Goal: Task Accomplishment & Management: Manage account settings

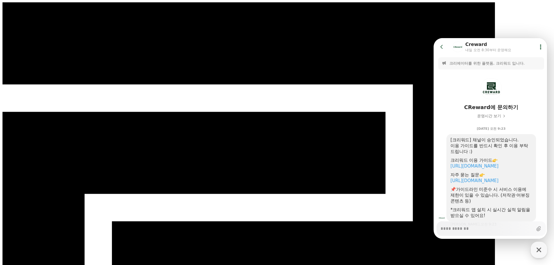
drag, startPoint x: 77, startPoint y: 106, endPoint x: 207, endPoint y: 106, distance: 130.0
drag, startPoint x: 204, startPoint y: 104, endPoint x: 197, endPoint y: 97, distance: 9.7
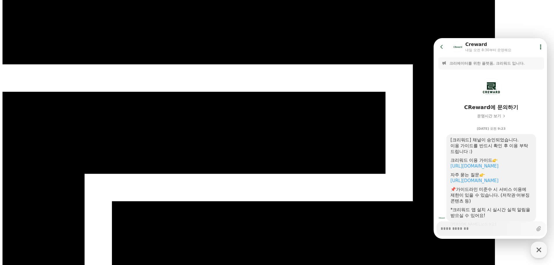
scroll to position [29, 0]
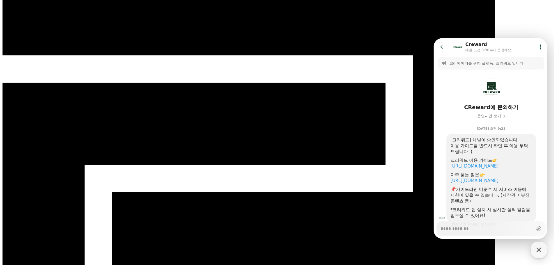
drag, startPoint x: 154, startPoint y: 61, endPoint x: 146, endPoint y: 65, distance: 8.5
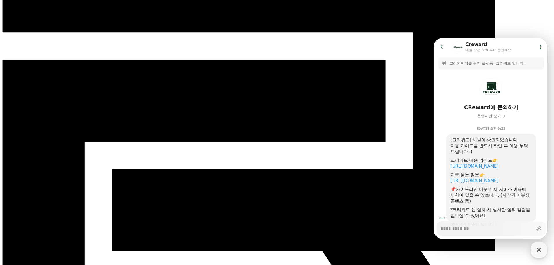
scroll to position [87, 0]
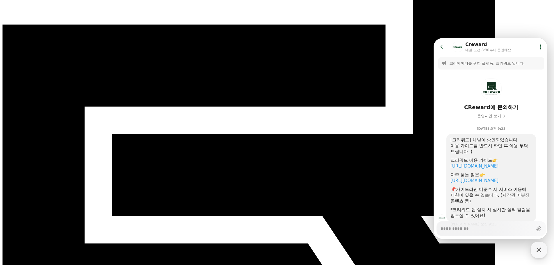
click at [537, 43] on button "Show userchat action dialog" at bounding box center [540, 47] width 10 height 10
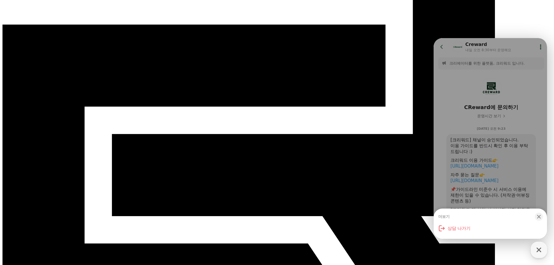
drag, startPoint x: 479, startPoint y: 46, endPoint x: 518, endPoint y: 46, distance: 39.0
click at [518, 46] on div "더보기 Close bottom sheet modal 상담 나가기" at bounding box center [490, 138] width 113 height 201
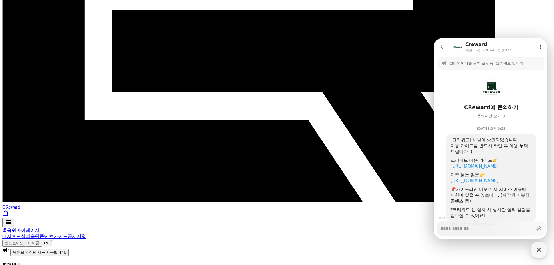
scroll to position [233, 0]
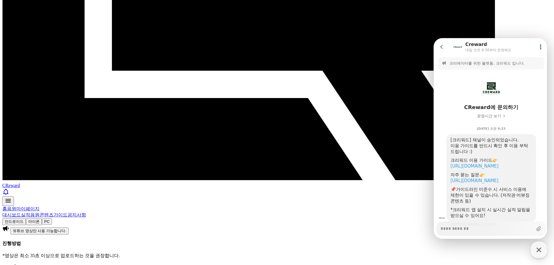
drag, startPoint x: 304, startPoint y: 49, endPoint x: 357, endPoint y: 58, distance: 53.1
click at [444, 47] on icon at bounding box center [442, 47] width 6 height 6
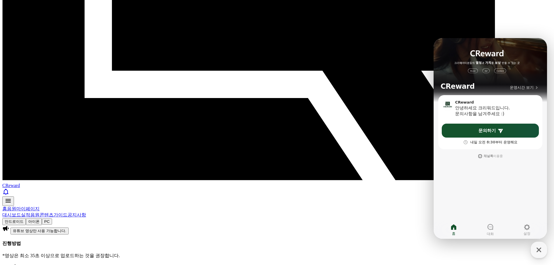
click at [542, 249] on icon "button" at bounding box center [539, 250] width 10 height 10
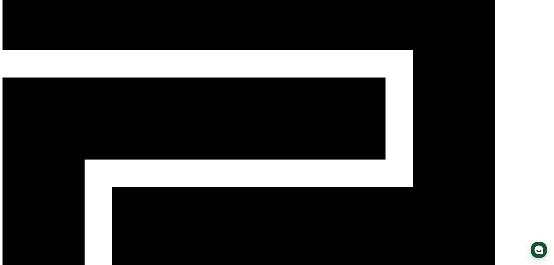
scroll to position [0, 0]
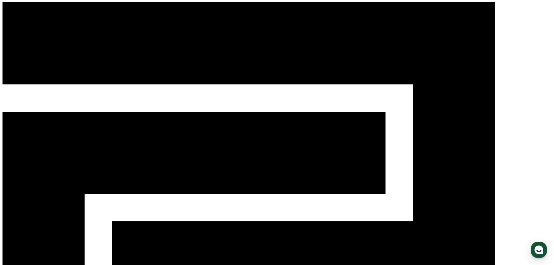
drag, startPoint x: 153, startPoint y: 114, endPoint x: 331, endPoint y: 114, distance: 178.2
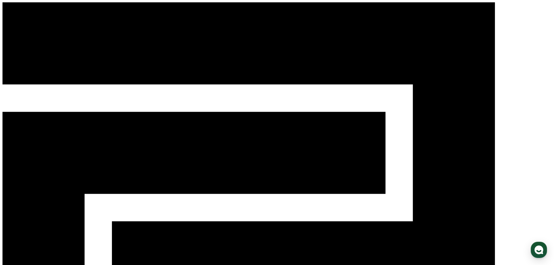
drag, startPoint x: 273, startPoint y: 113, endPoint x: 324, endPoint y: 117, distance: 51.0
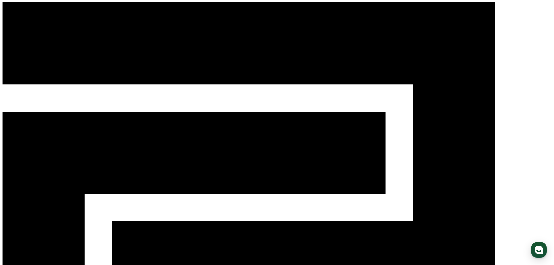
drag, startPoint x: 131, startPoint y: 117, endPoint x: 106, endPoint y: 116, distance: 25.0
drag, startPoint x: 106, startPoint y: 116, endPoint x: 202, endPoint y: 116, distance: 96.0
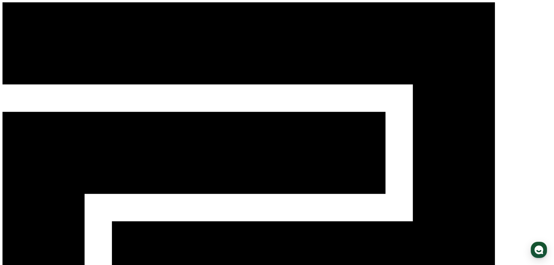
drag, startPoint x: 161, startPoint y: 116, endPoint x: 320, endPoint y: 118, distance: 159.1
drag, startPoint x: 101, startPoint y: 127, endPoint x: 287, endPoint y: 127, distance: 185.8
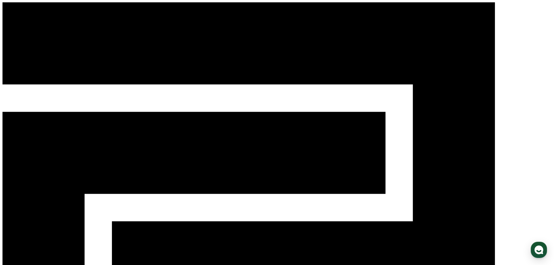
drag, startPoint x: 297, startPoint y: 124, endPoint x: 303, endPoint y: 124, distance: 5.8
drag, startPoint x: 145, startPoint y: 128, endPoint x: 115, endPoint y: 124, distance: 30.2
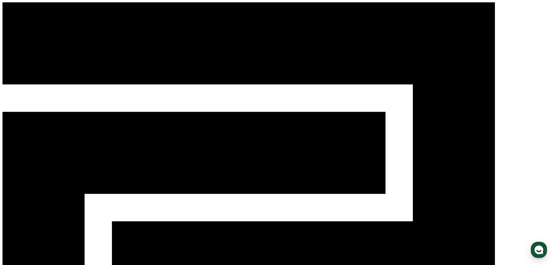
drag, startPoint x: 104, startPoint y: 120, endPoint x: 286, endPoint y: 126, distance: 181.2
drag, startPoint x: 155, startPoint y: 132, endPoint x: 292, endPoint y: 128, distance: 137.0
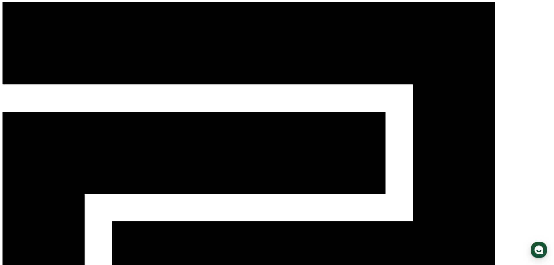
drag, startPoint x: 299, startPoint y: 133, endPoint x: 438, endPoint y: 133, distance: 138.7
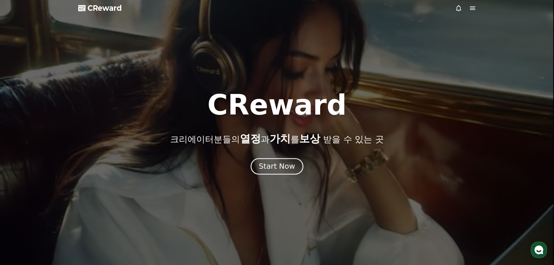
click at [275, 161] on button "Start Now" at bounding box center [277, 166] width 53 height 17
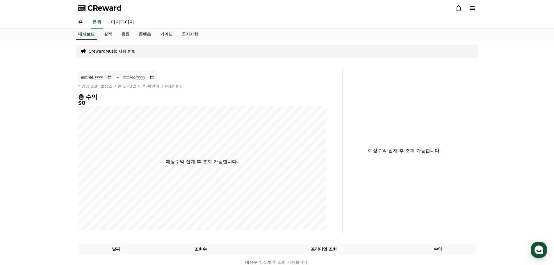
click at [471, 9] on icon at bounding box center [472, 8] width 7 height 7
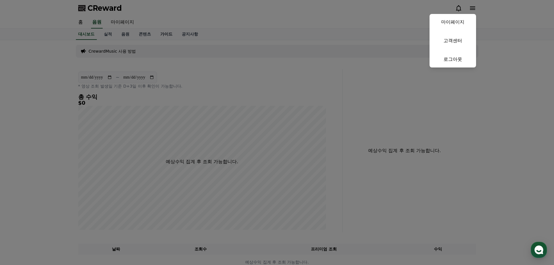
drag, startPoint x: 252, startPoint y: 39, endPoint x: 165, endPoint y: 39, distance: 86.4
click at [252, 39] on button "close" at bounding box center [277, 132] width 554 height 265
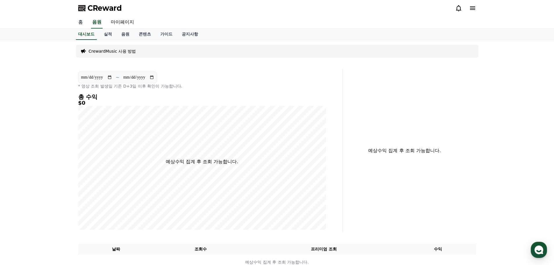
click at [78, 22] on link "홈" at bounding box center [81, 22] width 14 height 12
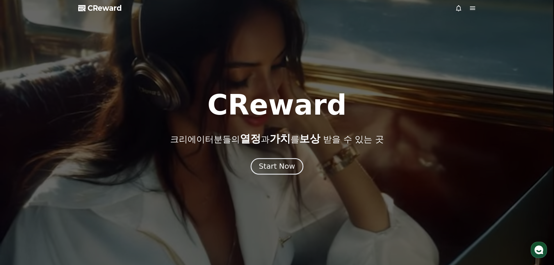
click at [284, 165] on div "Start Now" at bounding box center [277, 166] width 36 height 10
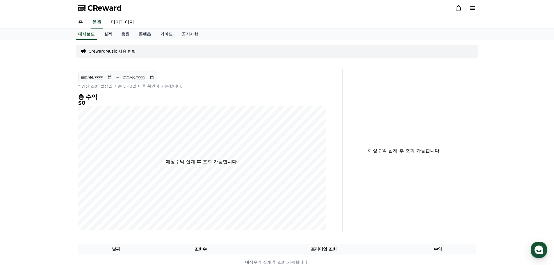
click at [103, 35] on link "실적" at bounding box center [107, 34] width 17 height 11
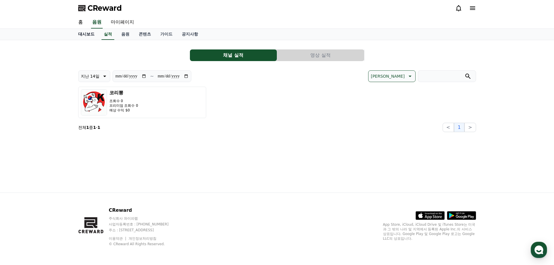
drag, startPoint x: 85, startPoint y: 34, endPoint x: 89, endPoint y: 36, distance: 4.8
click at [85, 34] on link "대시보드" at bounding box center [87, 34] width 26 height 11
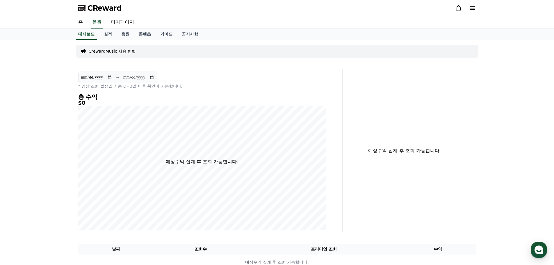
click at [107, 51] on p "CrewardMusic 사용 방법" at bounding box center [112, 51] width 47 height 6
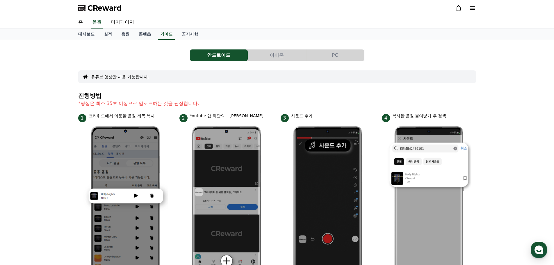
click at [268, 59] on button "아이폰" at bounding box center [277, 55] width 58 height 12
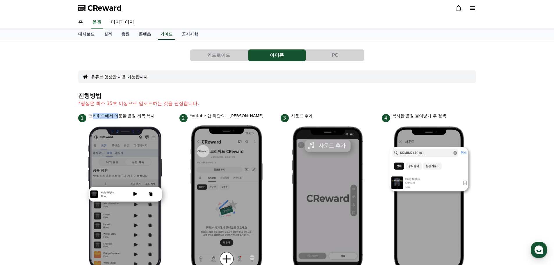
drag, startPoint x: 97, startPoint y: 115, endPoint x: 129, endPoint y: 116, distance: 32.0
click at [117, 116] on p "크리워드에서 이용할 음원 제목 복사" at bounding box center [122, 116] width 66 height 6
click at [136, 116] on p "크리워드에서 이용할 음원 제목 복사" at bounding box center [122, 116] width 66 height 6
click at [190, 33] on link "공지사항" at bounding box center [190, 34] width 26 height 11
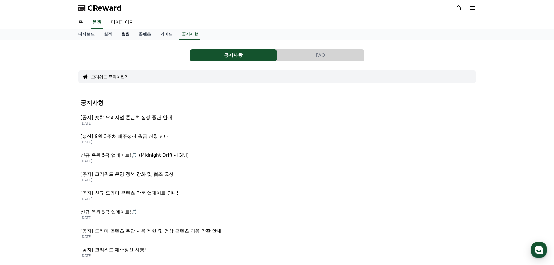
click at [127, 33] on link "음원" at bounding box center [125, 34] width 17 height 11
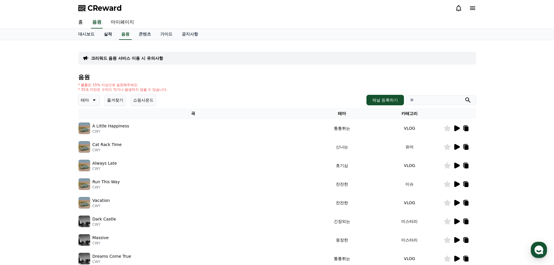
click at [109, 33] on link "실적" at bounding box center [107, 34] width 17 height 11
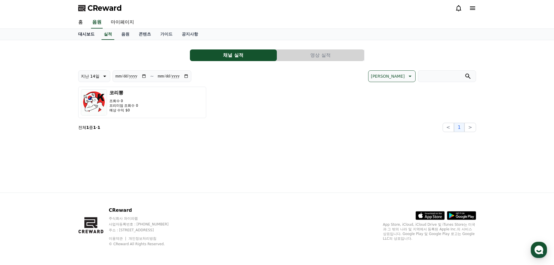
click at [84, 33] on link "대시보드" at bounding box center [87, 34] width 26 height 11
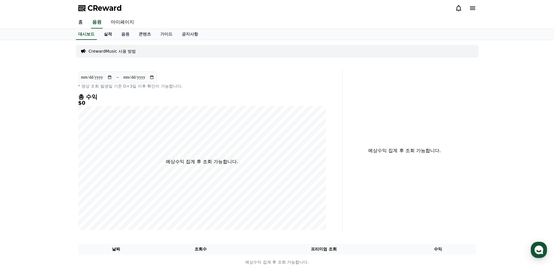
click at [103, 33] on link "실적" at bounding box center [107, 34] width 17 height 11
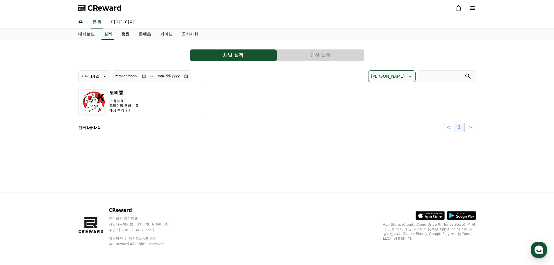
click at [124, 37] on link "음원" at bounding box center [125, 34] width 17 height 11
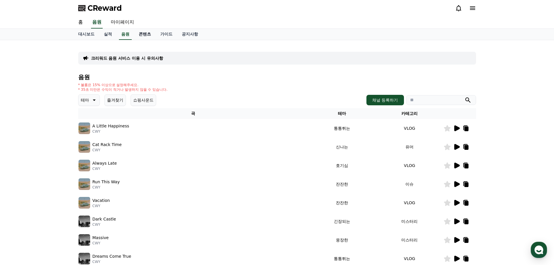
click at [140, 35] on link "콘텐츠" at bounding box center [145, 34] width 22 height 11
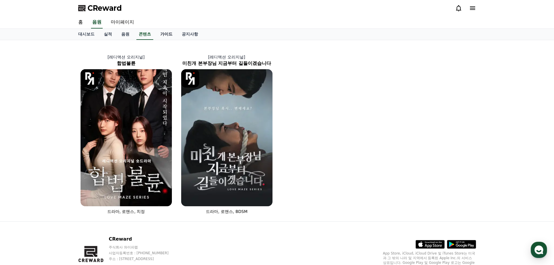
click at [171, 35] on link "가이드" at bounding box center [167, 34] width 22 height 11
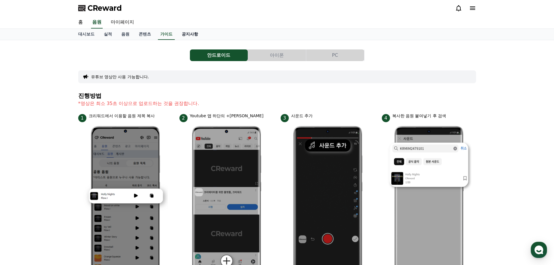
click at [188, 34] on link "공지사항" at bounding box center [190, 34] width 26 height 11
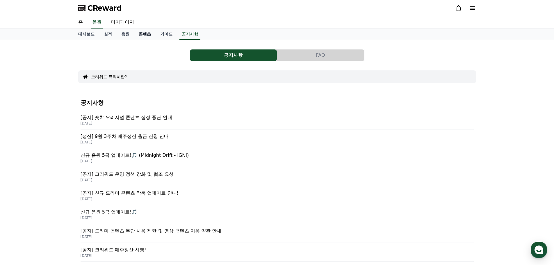
click at [149, 32] on link "콘텐츠" at bounding box center [145, 34] width 22 height 11
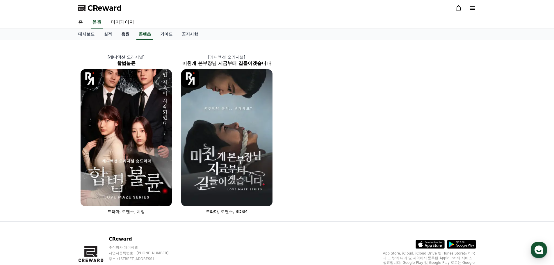
click at [119, 33] on link "음원" at bounding box center [125, 34] width 17 height 11
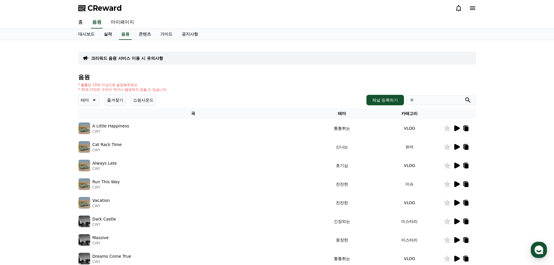
click at [107, 33] on link "실적" at bounding box center [107, 34] width 17 height 11
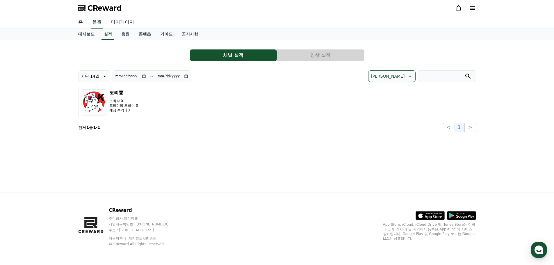
click at [124, 24] on link "마이페이지" at bounding box center [122, 22] width 33 height 12
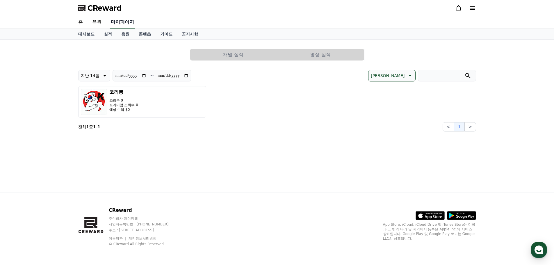
select select "**********"
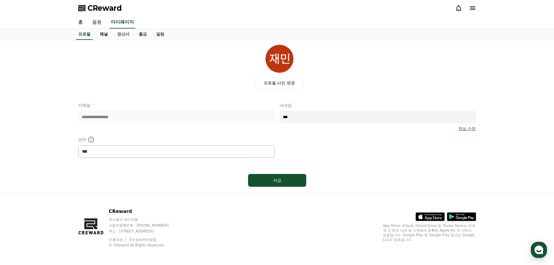
click at [103, 35] on link "채널" at bounding box center [103, 34] width 17 height 11
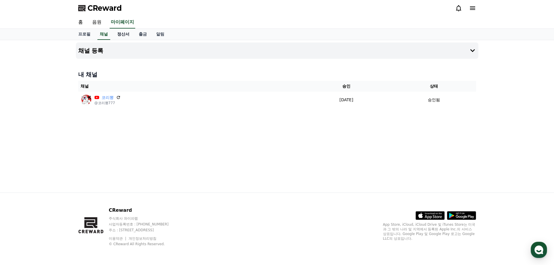
click at [127, 34] on link "정산서" at bounding box center [124, 34] width 22 height 11
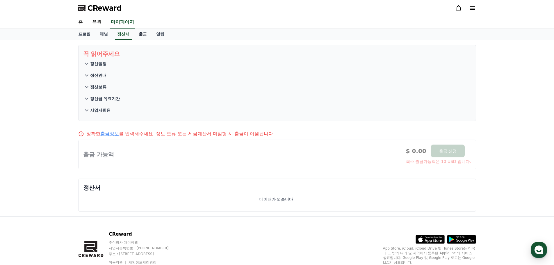
click at [142, 35] on link "출금" at bounding box center [142, 34] width 17 height 11
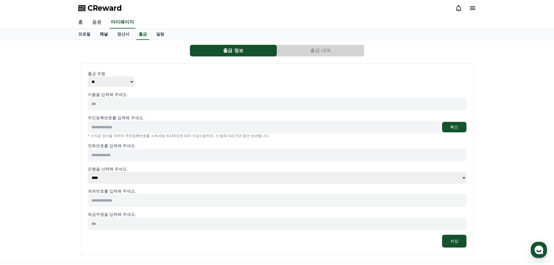
click at [108, 33] on link "채널" at bounding box center [103, 34] width 17 height 11
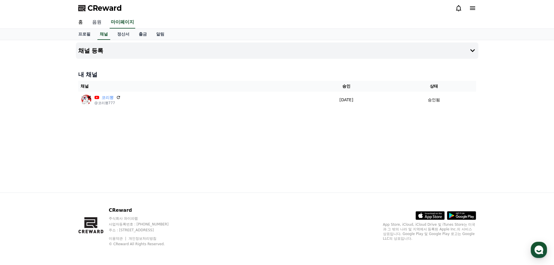
click at [100, 19] on link "음원" at bounding box center [97, 22] width 19 height 12
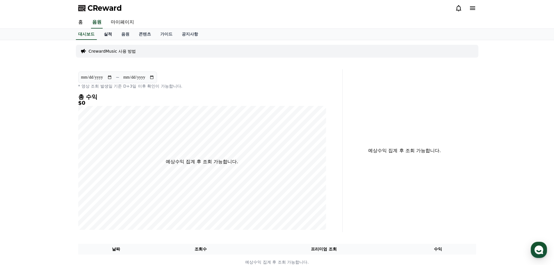
click at [110, 32] on link "실적" at bounding box center [107, 34] width 17 height 11
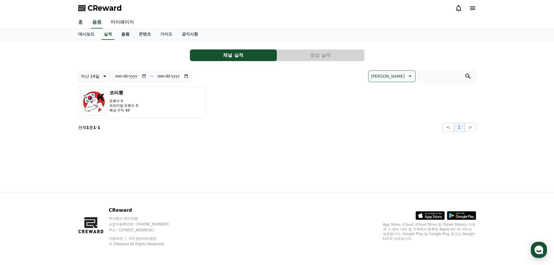
click at [126, 35] on link "음원" at bounding box center [125, 34] width 17 height 11
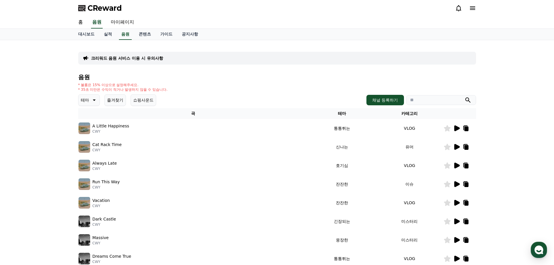
click at [466, 128] on icon at bounding box center [466, 128] width 4 height 5
click at [420, 98] on input "search" at bounding box center [441, 100] width 70 height 10
paste input "**********"
type input "**********"
drag, startPoint x: 81, startPoint y: 84, endPoint x: 173, endPoint y: 91, distance: 92.7
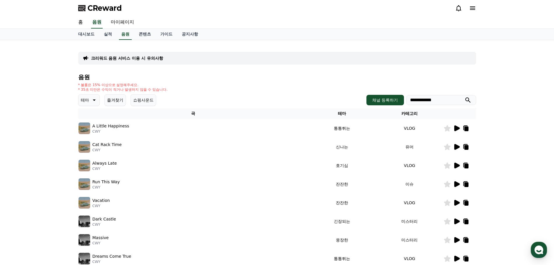
click at [173, 91] on div "* 볼륨은 15% 이상으로 설정해주세요. * 35초 미만은 수익이 적거나 발생하지 않을 수 있습니다." at bounding box center [277, 87] width 398 height 9
drag, startPoint x: 175, startPoint y: 90, endPoint x: 181, endPoint y: 90, distance: 5.8
click at [175, 90] on div "* 볼륨은 15% 이상으로 설정해주세요. * 35초 미만은 수익이 적거나 발생하지 않을 수 있습니다." at bounding box center [277, 87] width 398 height 9
click at [118, 88] on p "* 35초 미만은 수익이 적거나 발생하지 않을 수 있습니다." at bounding box center [123, 89] width 90 height 5
